Goal: Contribute content: Contribute content

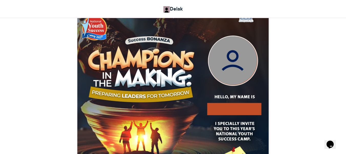
scroll to position [154, 0]
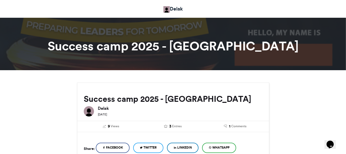
click at [181, 6] on link "Delak" at bounding box center [173, 8] width 19 height 7
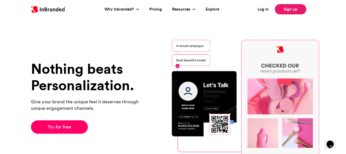
click at [282, 7] on link "Sign up" at bounding box center [291, 9] width 32 height 10
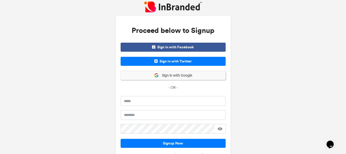
click at [178, 75] on span "Sign in with Google" at bounding box center [175, 75] width 33 height 5
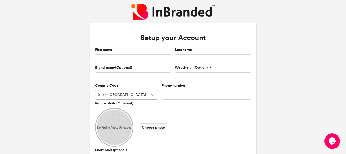
click at [153, 95] on div "Country Code (+234) Nigeria" at bounding box center [126, 92] width 67 height 18
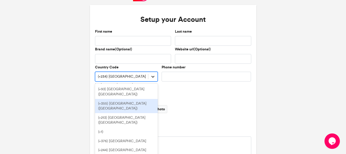
scroll to position [27, 0]
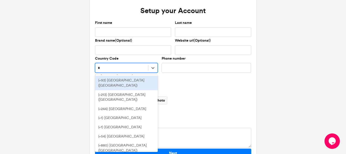
type input "**"
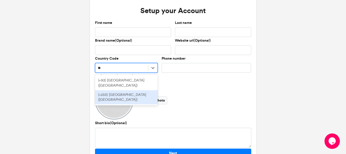
click at [125, 90] on div "(+233) Ghana (Gaana)" at bounding box center [126, 97] width 63 height 14
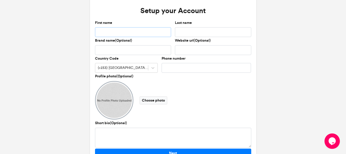
click at [114, 32] on input "First name" at bounding box center [133, 32] width 76 height 10
type input "**********"
click at [182, 31] on input "Last name" at bounding box center [213, 32] width 76 height 10
type input "******"
click at [134, 50] on input "Brand name(Optional)" at bounding box center [133, 50] width 76 height 10
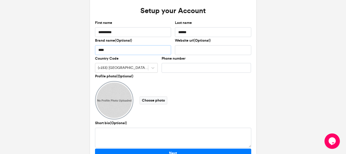
type input "****"
click at [180, 68] on input "Phone number" at bounding box center [207, 68] width 90 height 10
type input "**********"
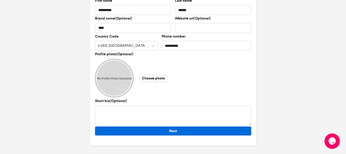
click at [177, 133] on button "Next" at bounding box center [173, 130] width 156 height 9
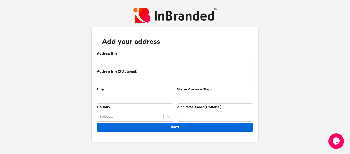
click at [178, 129] on button "Next" at bounding box center [175, 126] width 156 height 9
type input "**********"
click at [174, 126] on button "Next" at bounding box center [175, 126] width 156 height 9
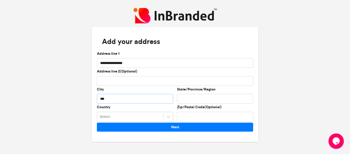
type input "******"
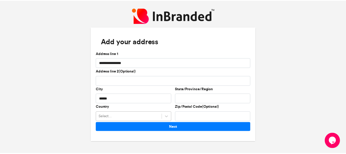
scroll to position [47, 0]
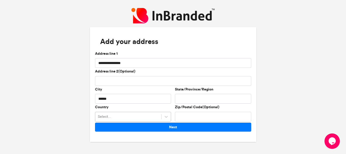
click at [140, 114] on div "Select..." at bounding box center [133, 116] width 76 height 10
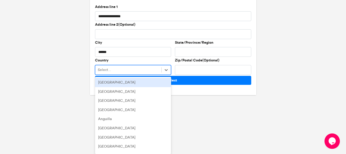
type input "**"
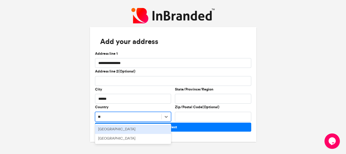
scroll to position [0, 0]
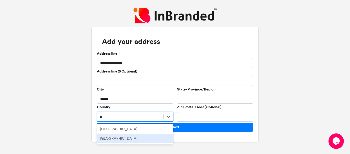
click at [127, 140] on div "Ghana" at bounding box center [135, 138] width 76 height 9
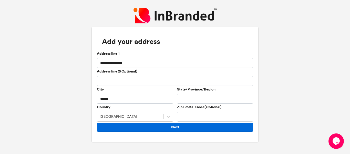
click at [171, 126] on button "Next" at bounding box center [175, 126] width 156 height 9
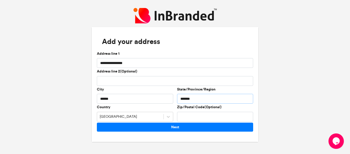
type input "*******"
click at [195, 117] on input "Zip/Postal Code(Optional)" at bounding box center [215, 116] width 76 height 10
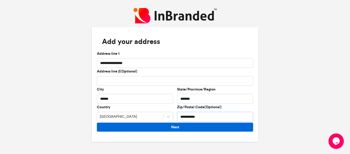
type input "**********"
click at [204, 126] on button "Next" at bounding box center [175, 126] width 156 height 9
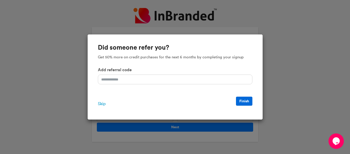
click at [240, 102] on button "Finish" at bounding box center [244, 100] width 16 height 9
click at [101, 102] on span "Skip" at bounding box center [102, 103] width 8 height 6
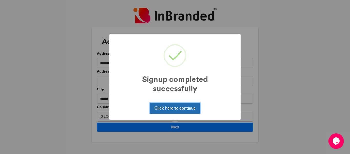
click at [189, 107] on button "Click here to continue" at bounding box center [175, 107] width 50 height 11
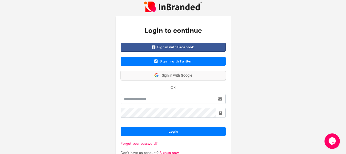
click at [167, 76] on span "Sign in with Google" at bounding box center [175, 75] width 33 height 5
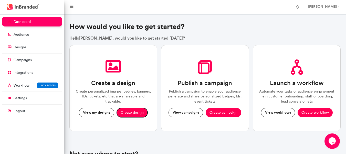
click at [137, 115] on button "Create design" at bounding box center [132, 112] width 31 height 9
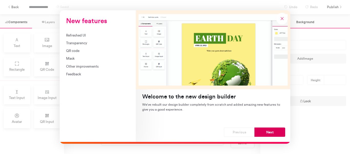
click at [264, 130] on button "Next" at bounding box center [270, 131] width 31 height 9
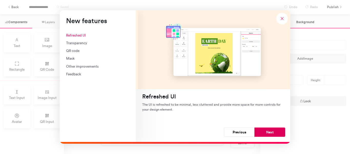
click at [262, 129] on button "Next" at bounding box center [270, 131] width 31 height 9
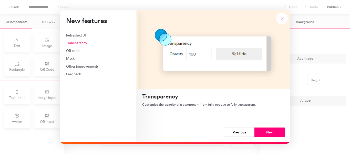
click at [262, 129] on button "Next" at bounding box center [270, 131] width 31 height 9
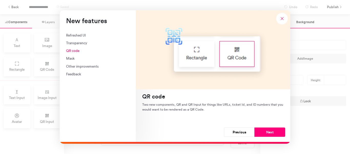
click at [262, 129] on button "Next" at bounding box center [270, 131] width 31 height 9
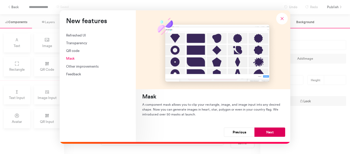
click at [263, 132] on button "Next" at bounding box center [270, 131] width 31 height 9
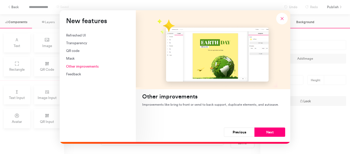
click at [263, 132] on button "Next" at bounding box center [270, 131] width 31 height 9
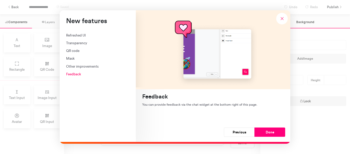
click at [263, 132] on button "Done" at bounding box center [270, 131] width 31 height 9
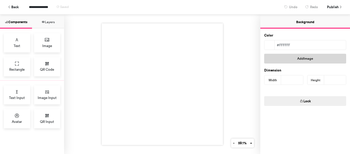
click at [300, 59] on button "Add Image" at bounding box center [305, 59] width 82 height 10
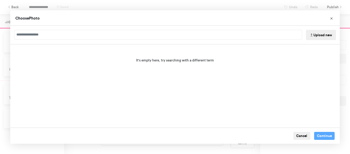
click at [324, 33] on button "Upload new" at bounding box center [321, 35] width 30 height 10
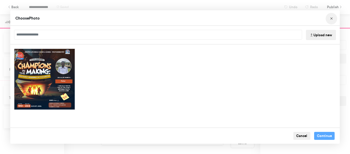
click at [329, 17] on button "Choose Image" at bounding box center [332, 19] width 12 height 12
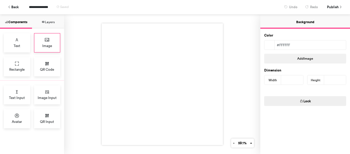
click at [52, 45] on div "Image" at bounding box center [47, 42] width 26 height 19
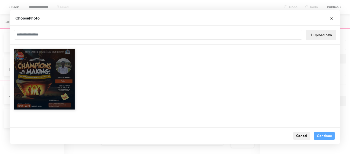
click at [58, 76] on div "Choose Image" at bounding box center [45, 79] width 62 height 62
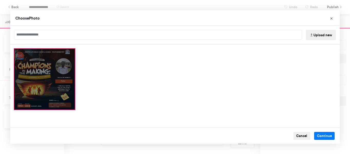
click at [58, 76] on div "Choose Image" at bounding box center [45, 79] width 62 height 62
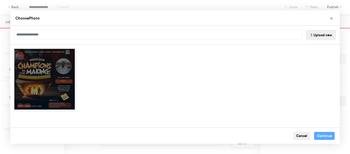
click at [58, 76] on div "Choose Image" at bounding box center [45, 79] width 62 height 62
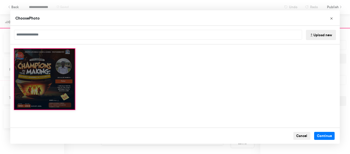
click at [58, 76] on div "Choose Image" at bounding box center [45, 79] width 62 height 62
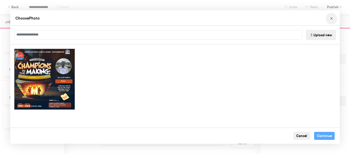
click at [331, 18] on icon "Choose Image" at bounding box center [332, 19] width 4 height 4
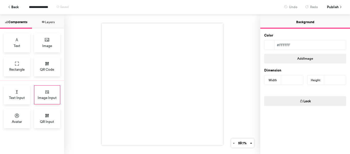
click at [44, 97] on span "Image Input" at bounding box center [47, 97] width 19 height 5
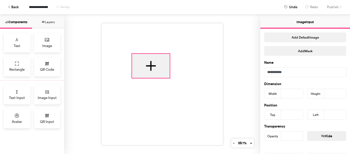
drag, startPoint x: 159, startPoint y: 66, endPoint x: 167, endPoint y: 75, distance: 11.7
click at [167, 75] on div at bounding box center [162, 83] width 121 height 121
type input "***"
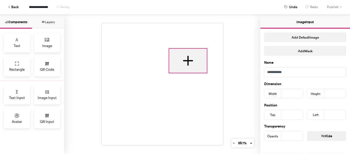
drag, startPoint x: 151, startPoint y: 69, endPoint x: 188, endPoint y: 64, distance: 37.5
click at [188, 64] on div at bounding box center [188, 60] width 38 height 24
type input "***"
click at [47, 22] on button "Layers" at bounding box center [48, 21] width 32 height 14
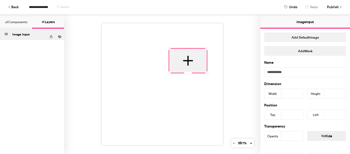
click at [19, 22] on button "Components" at bounding box center [16, 21] width 32 height 14
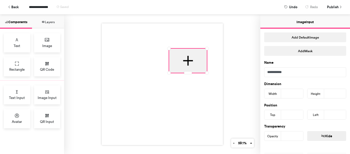
scroll to position [1, 0]
click at [51, 23] on button "Layers" at bounding box center [48, 21] width 32 height 14
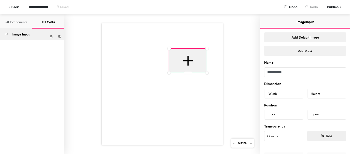
click at [22, 25] on button "Components" at bounding box center [16, 21] width 32 height 14
